Goal: Task Accomplishment & Management: Manage account settings

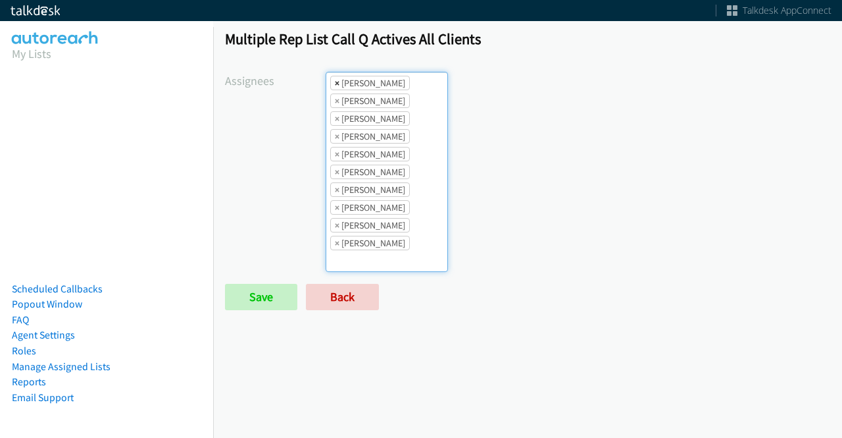
click at [337, 81] on span "×" at bounding box center [337, 82] width 5 height 13
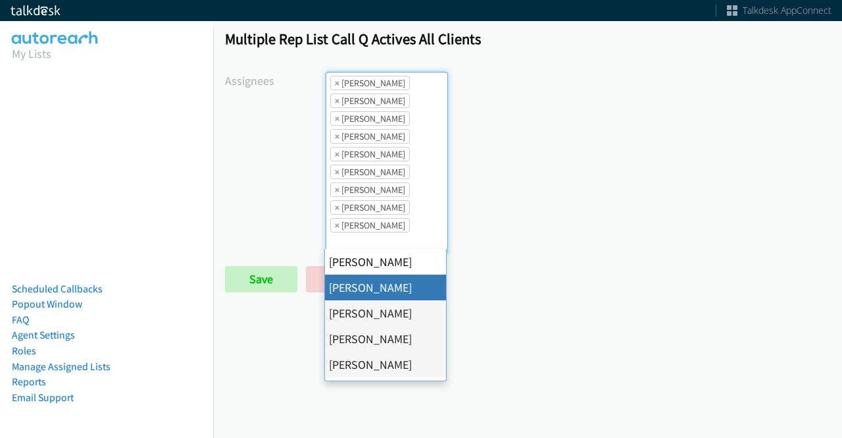
click at [337, 81] on span "×" at bounding box center [337, 82] width 5 height 13
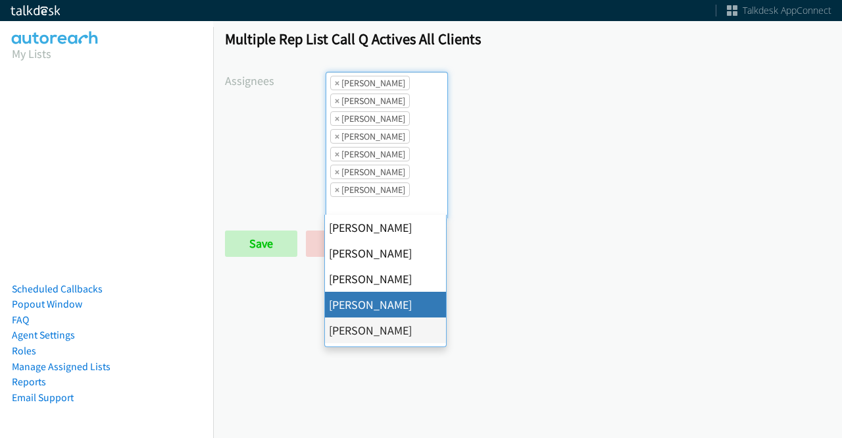
click at [337, 81] on span "×" at bounding box center [337, 82] width 5 height 13
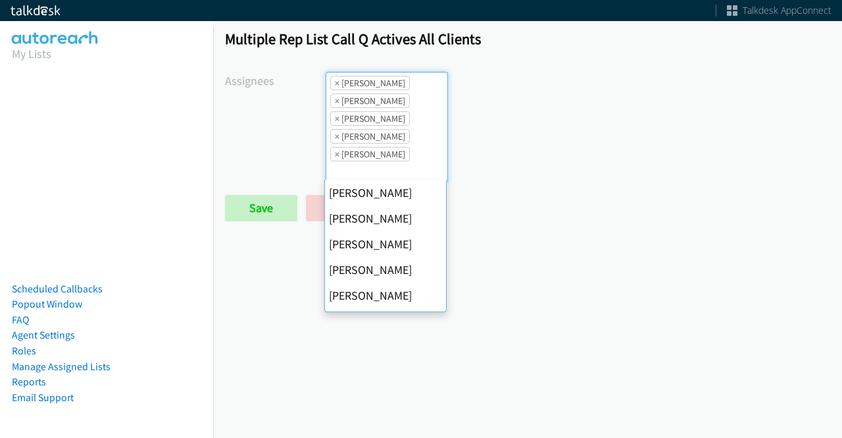
click at [337, 81] on span "×" at bounding box center [337, 82] width 5 height 13
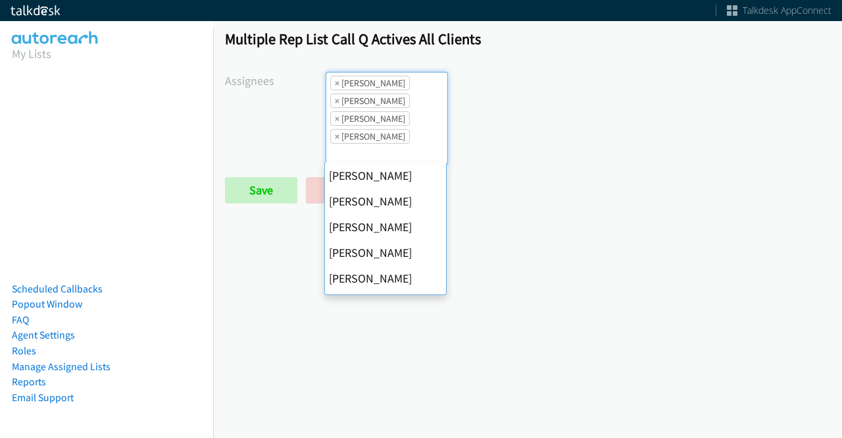
scroll to position [205, 0]
click at [337, 81] on span "×" at bounding box center [337, 82] width 5 height 13
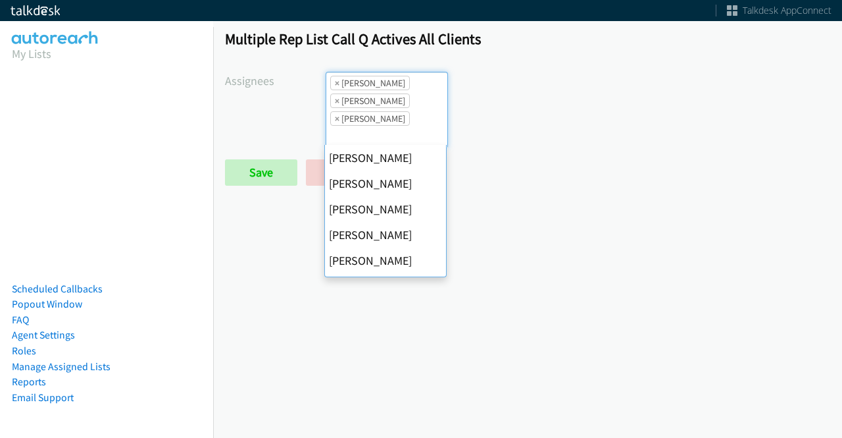
click at [337, 81] on span "×" at bounding box center [337, 82] width 5 height 13
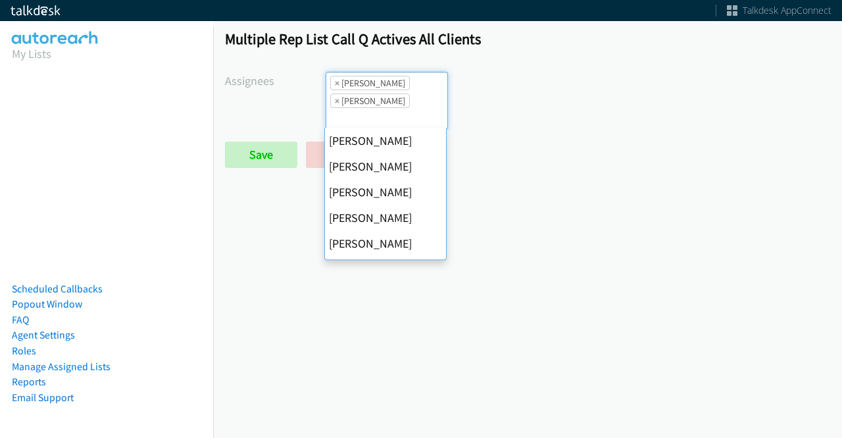
click at [337, 81] on span "×" at bounding box center [337, 82] width 5 height 13
select select "fd8c5d46-30db-44cb-8f0d-00da318b790a"
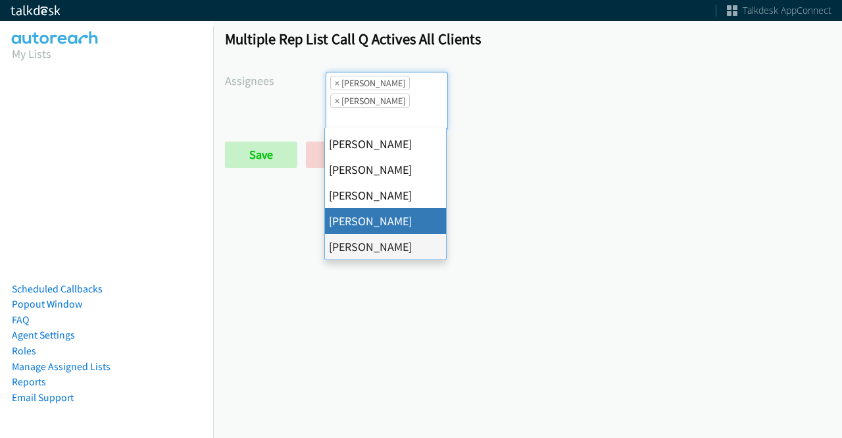
select select
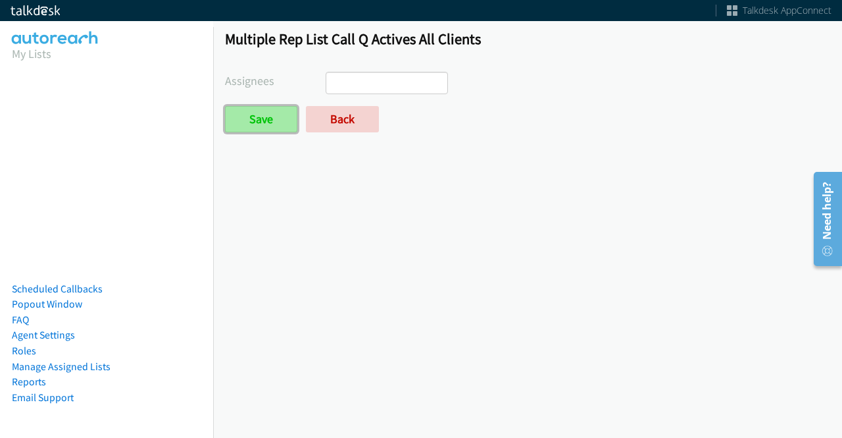
click at [270, 128] on input "Save" at bounding box center [261, 119] width 72 height 26
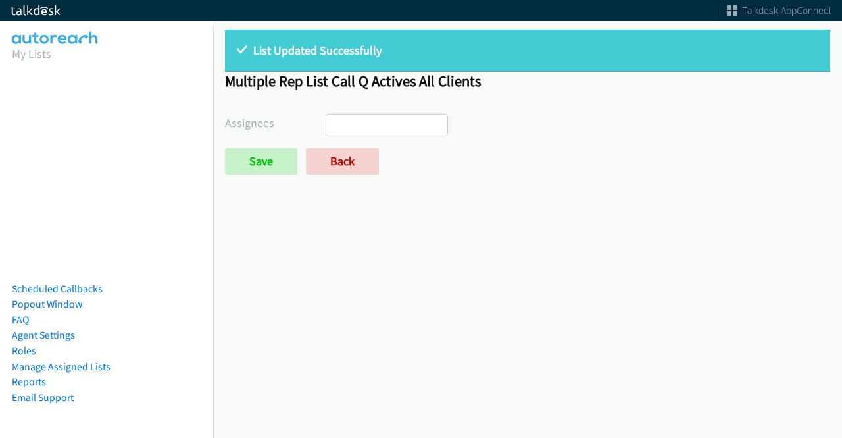
select select
click at [354, 173] on link "Back" at bounding box center [342, 161] width 73 height 26
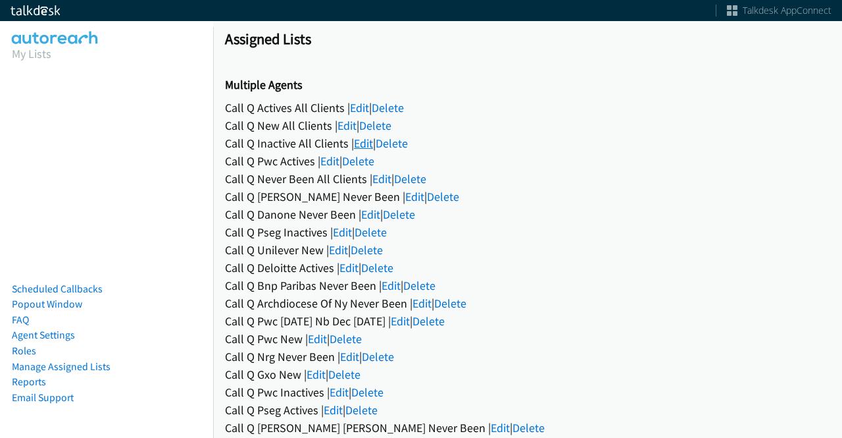
click at [365, 140] on link "Edit" at bounding box center [363, 143] width 19 height 15
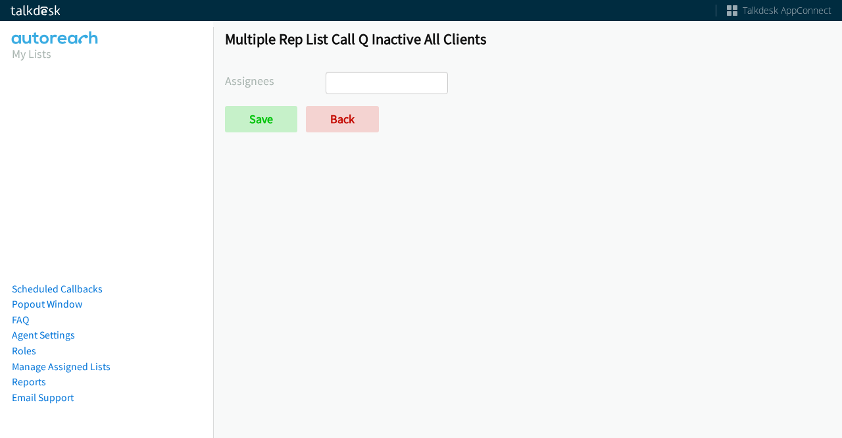
select select
click at [361, 122] on link "Back" at bounding box center [342, 119] width 73 height 26
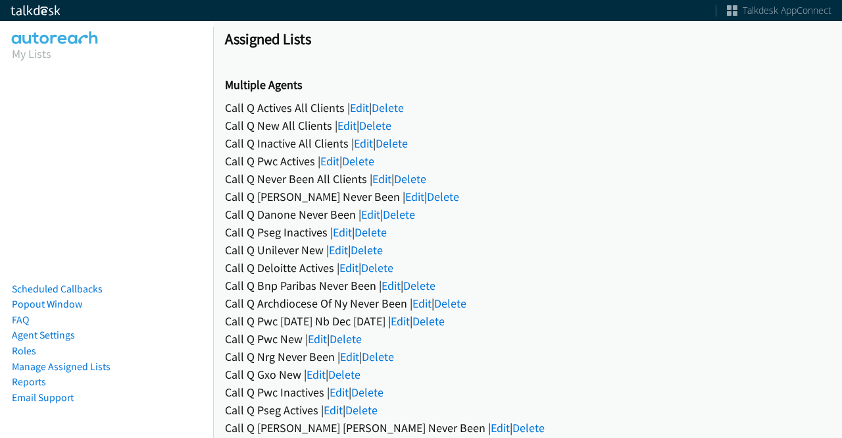
click at [357, 132] on div "Call Q New All Clients | Edit | Delete" at bounding box center [527, 125] width 605 height 18
click at [348, 125] on link "Edit" at bounding box center [347, 125] width 19 height 15
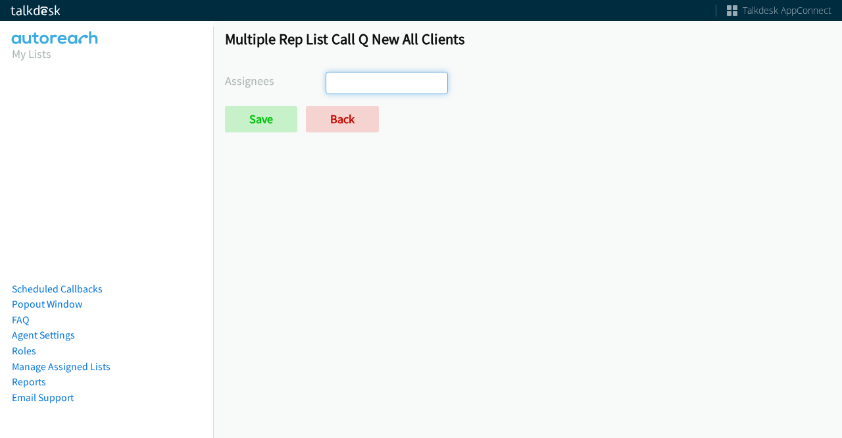
click at [378, 81] on ul at bounding box center [386, 82] width 121 height 21
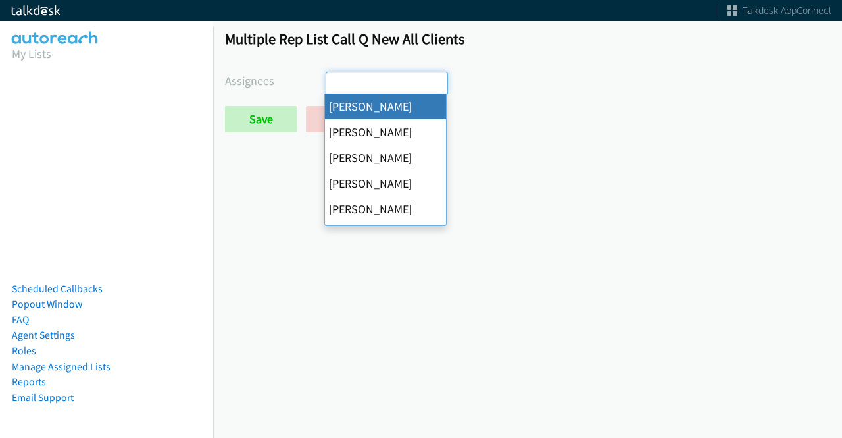
select select "cb11e729-9a1d-44de-9b38-0f5a50c7e01c"
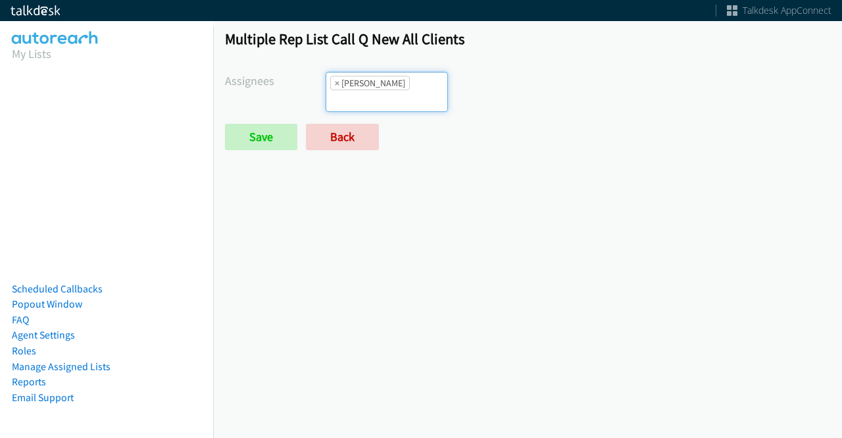
click at [377, 101] on ul "× Abigail Odhiambo" at bounding box center [386, 91] width 121 height 39
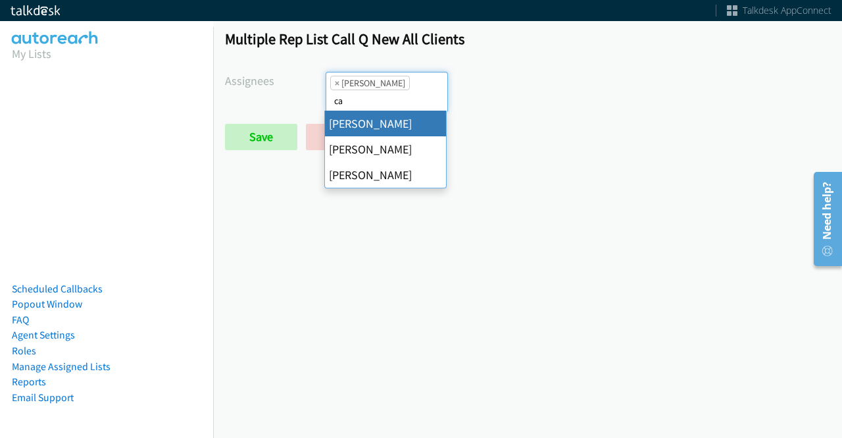
type input "ca"
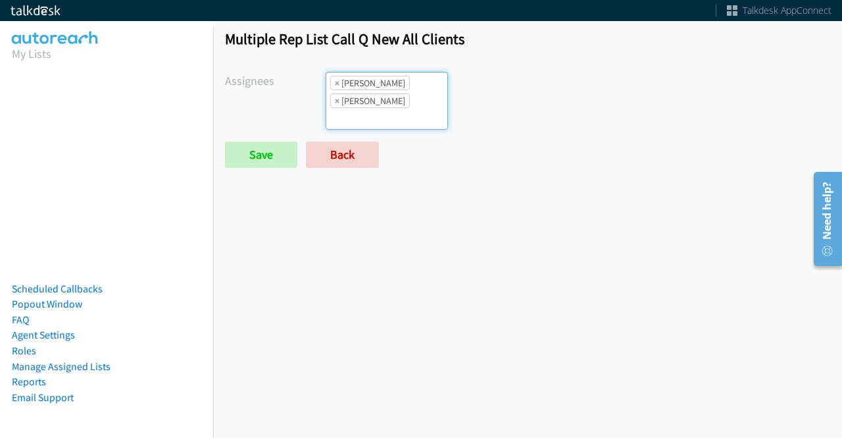
type input "j"
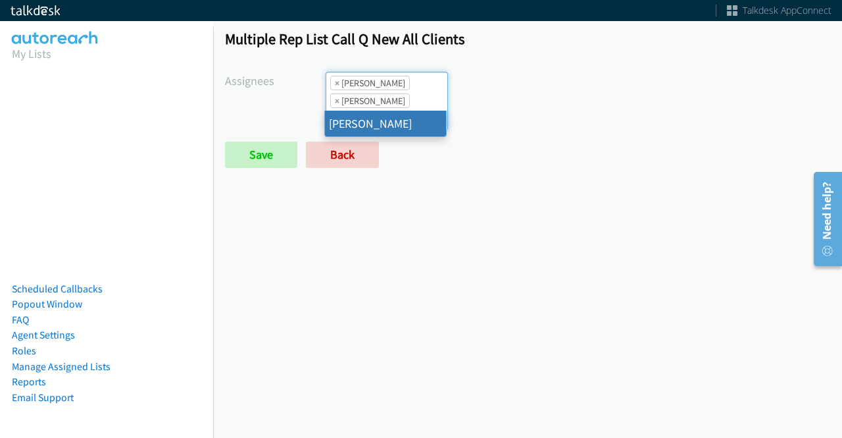
type input "tat"
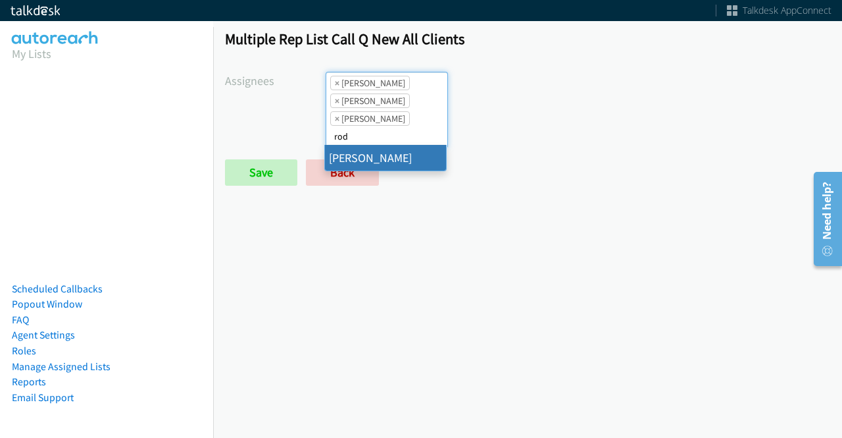
type input "rod"
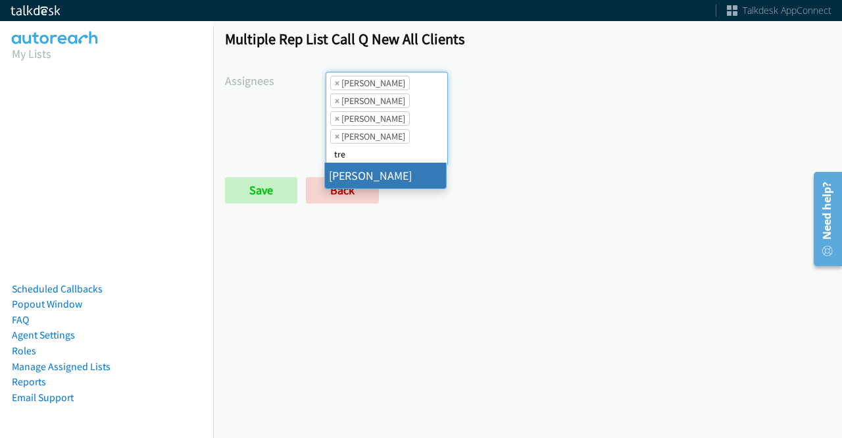
type input "tre"
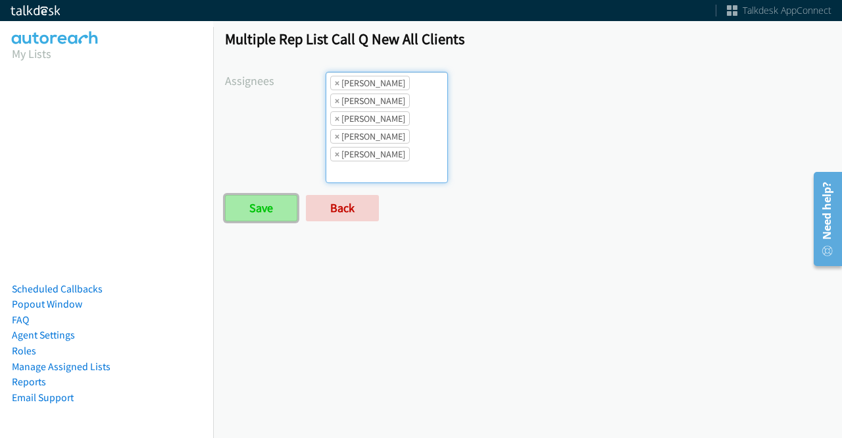
click at [270, 207] on input "Save" at bounding box center [261, 208] width 72 height 26
